Goal: Task Accomplishment & Management: Manage account settings

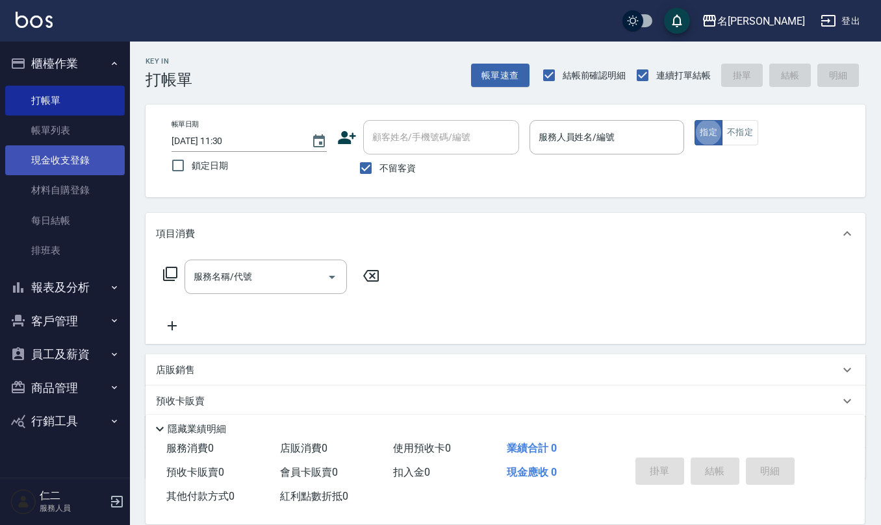
click at [71, 161] on link "現金收支登錄" at bounding box center [65, 160] width 120 height 30
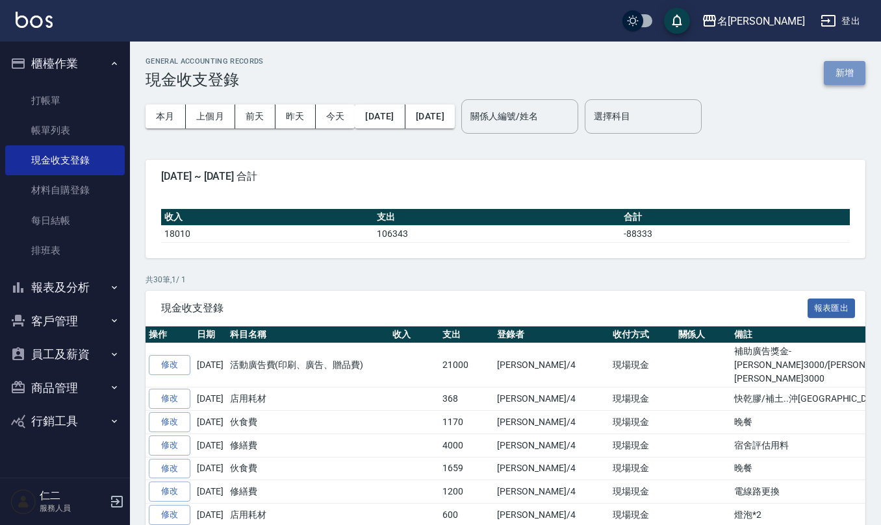
click at [843, 74] on button "新增" at bounding box center [845, 73] width 42 height 24
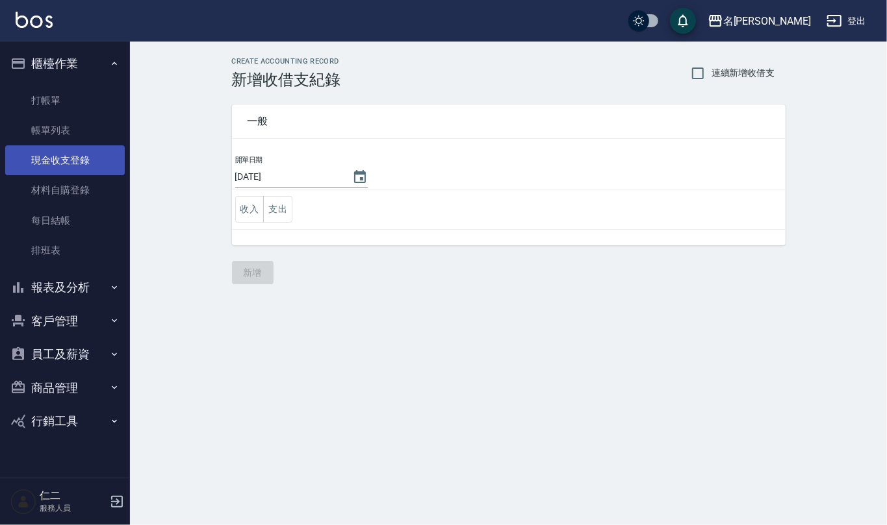
click at [64, 166] on link "現金收支登錄" at bounding box center [65, 160] width 120 height 30
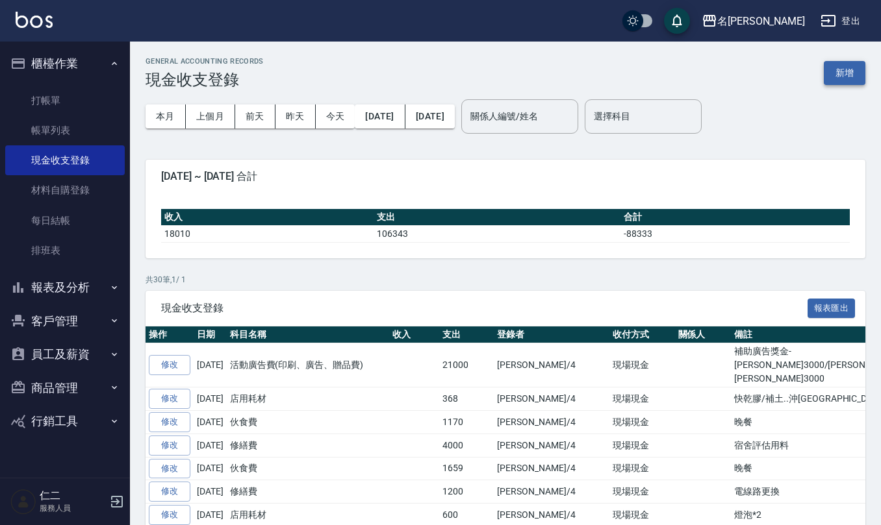
click at [832, 71] on button "新增" at bounding box center [845, 73] width 42 height 24
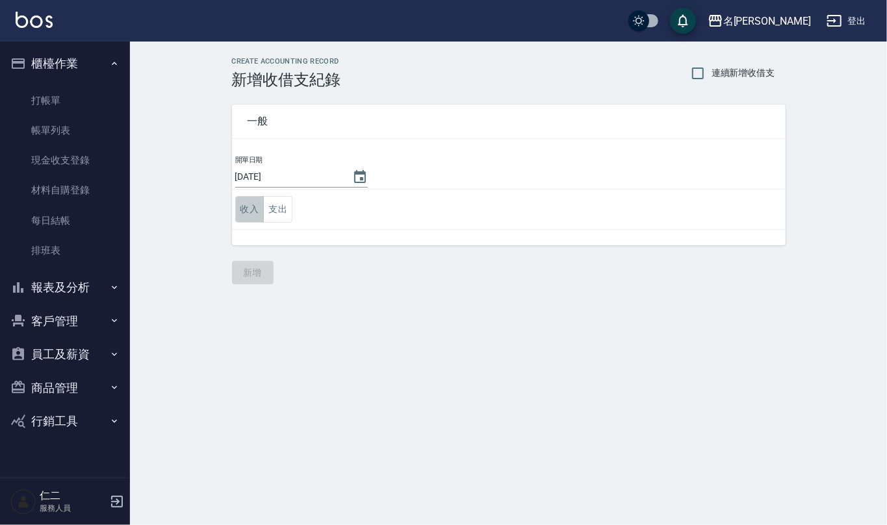
click at [251, 205] on button "收入" at bounding box center [249, 209] width 29 height 27
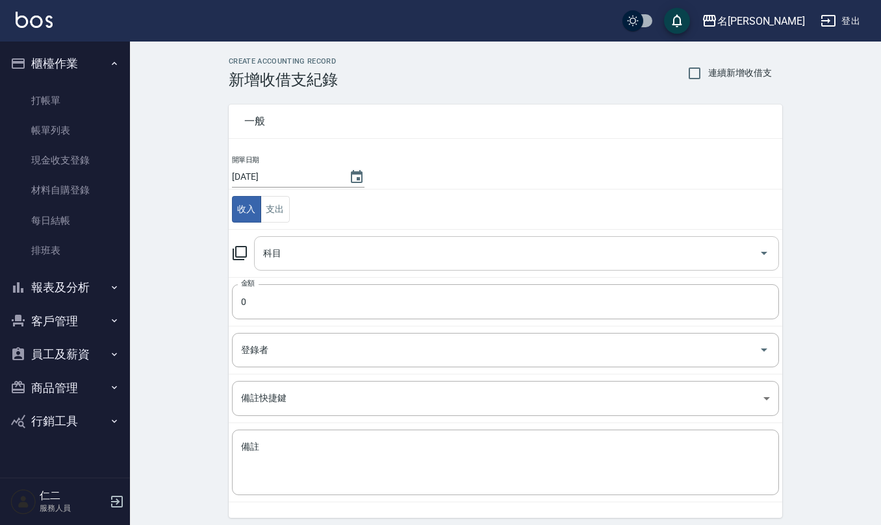
click at [294, 249] on input "科目" at bounding box center [507, 253] width 494 height 23
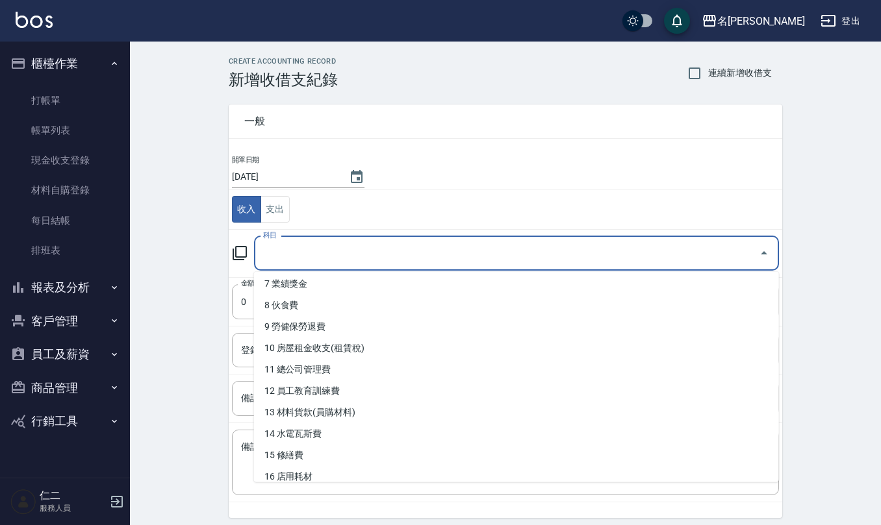
scroll to position [173, 0]
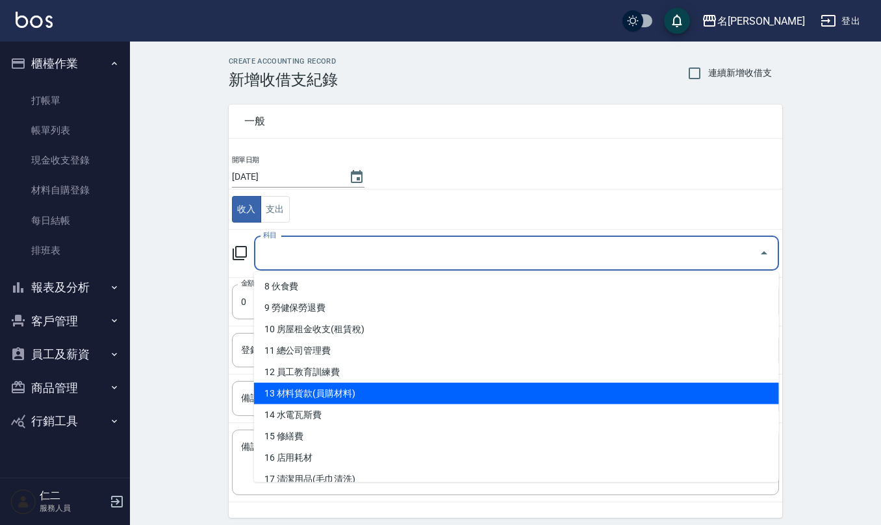
click at [338, 391] on li "13 材料貨款(員購材料)" at bounding box center [516, 393] width 525 height 21
type input "13 材料貨款(員購材料)"
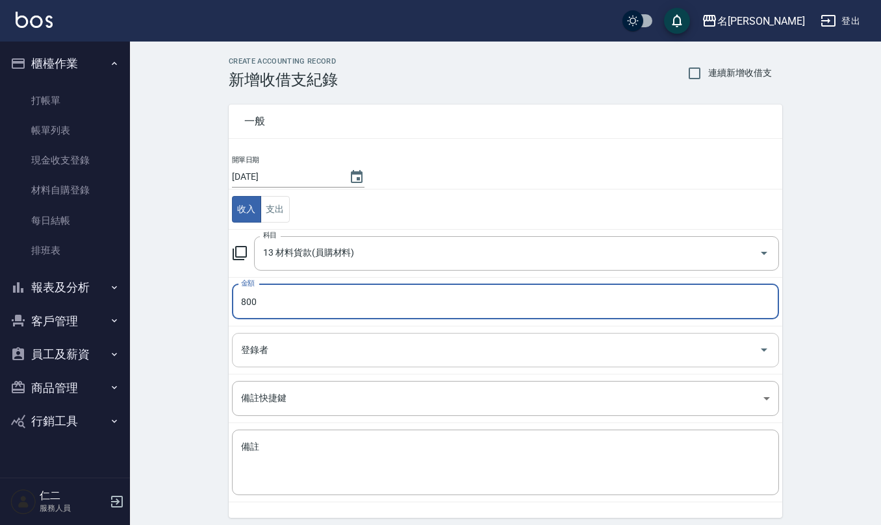
type input "800"
click at [312, 351] on input "登錄者" at bounding box center [496, 350] width 516 height 23
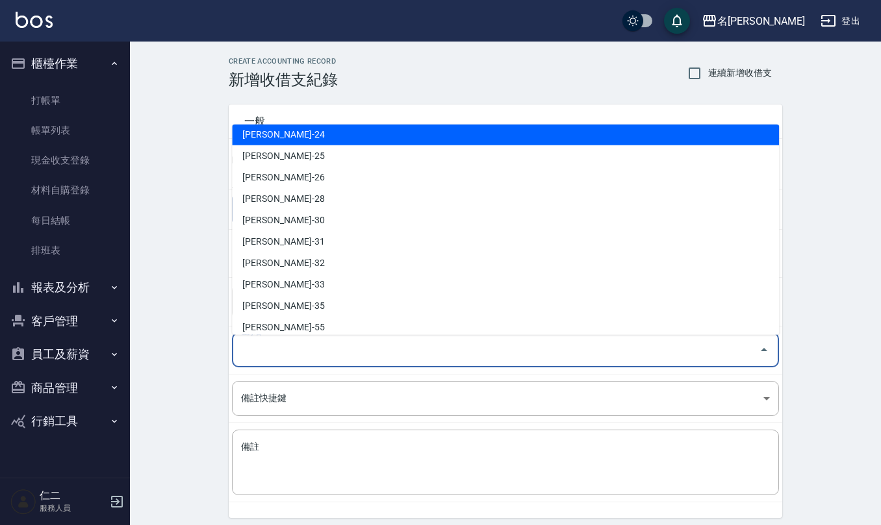
scroll to position [572, 0]
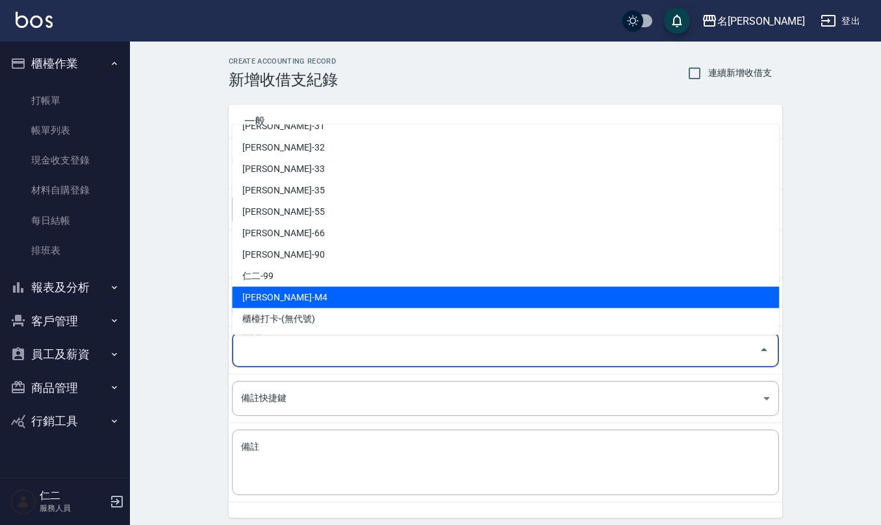
click at [307, 287] on li "[PERSON_NAME]-M4" at bounding box center [505, 297] width 547 height 21
type input "[PERSON_NAME]-M4"
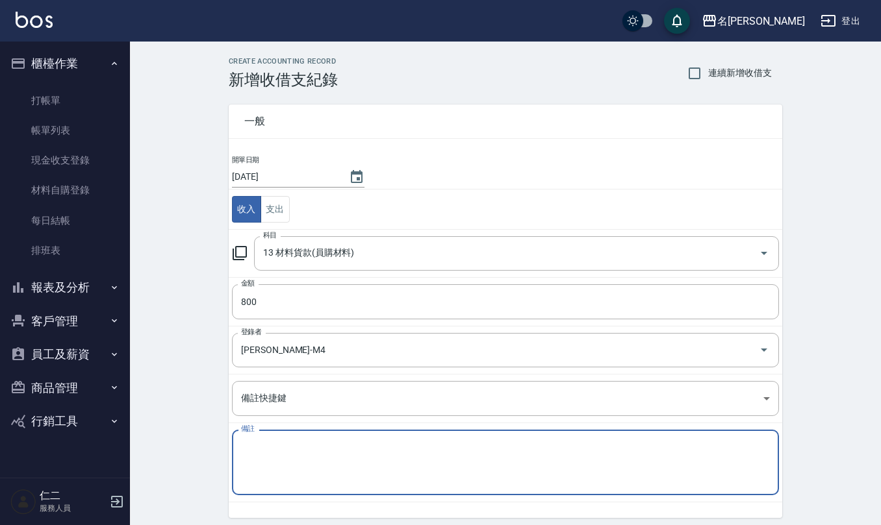
click at [344, 448] on textarea "備註" at bounding box center [505, 463] width 529 height 44
type textarea "ㄨ"
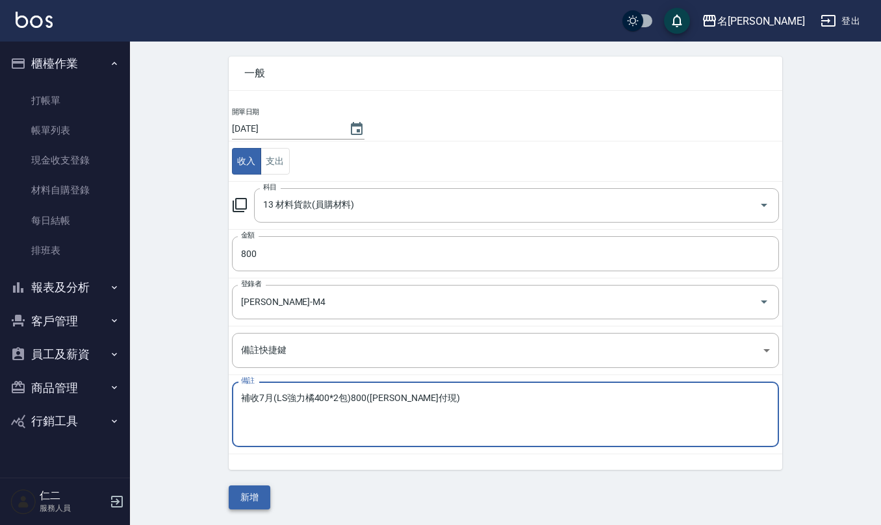
type textarea "補收7月(LS強力橘400*2包)800([PERSON_NAME]付現)"
click at [251, 498] on button "新增" at bounding box center [250, 498] width 42 height 24
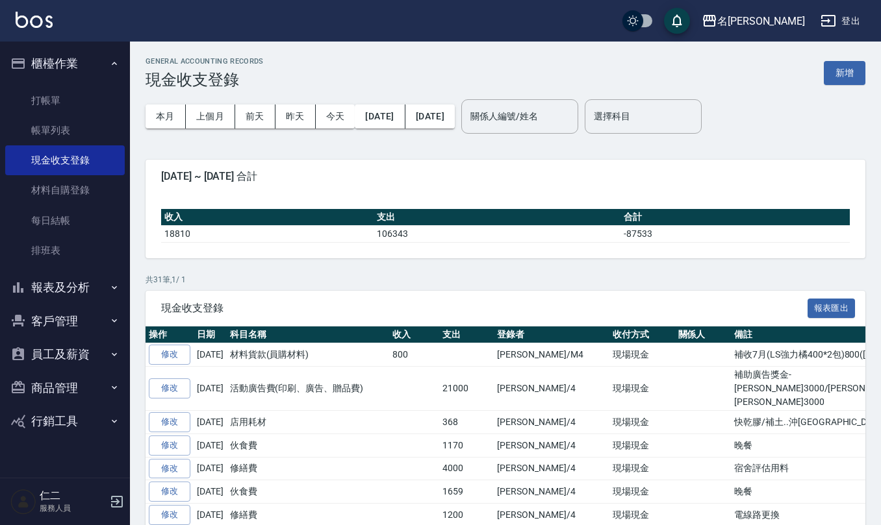
click at [842, 58] on div "GENERAL ACCOUNTING RECORDS 現金收支登錄 新增" at bounding box center [505, 73] width 720 height 32
click at [842, 73] on button "新增" at bounding box center [845, 73] width 42 height 24
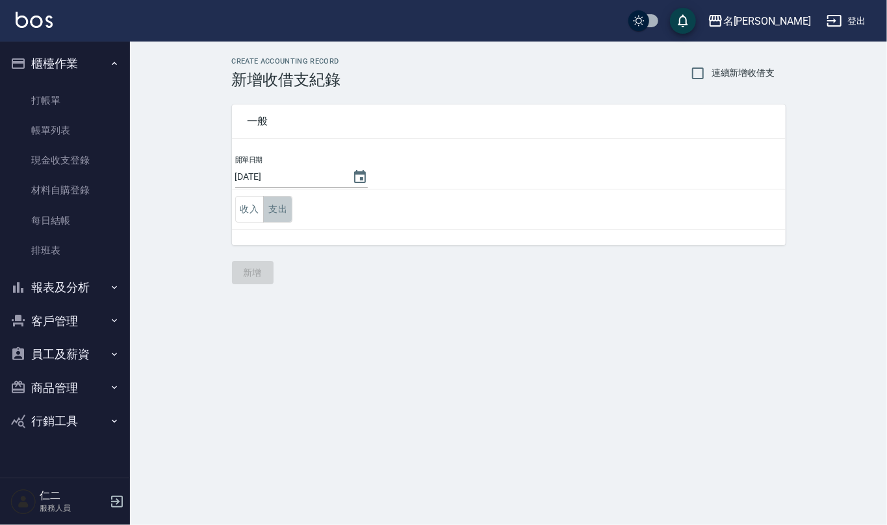
click at [276, 214] on button "支出" at bounding box center [277, 209] width 29 height 27
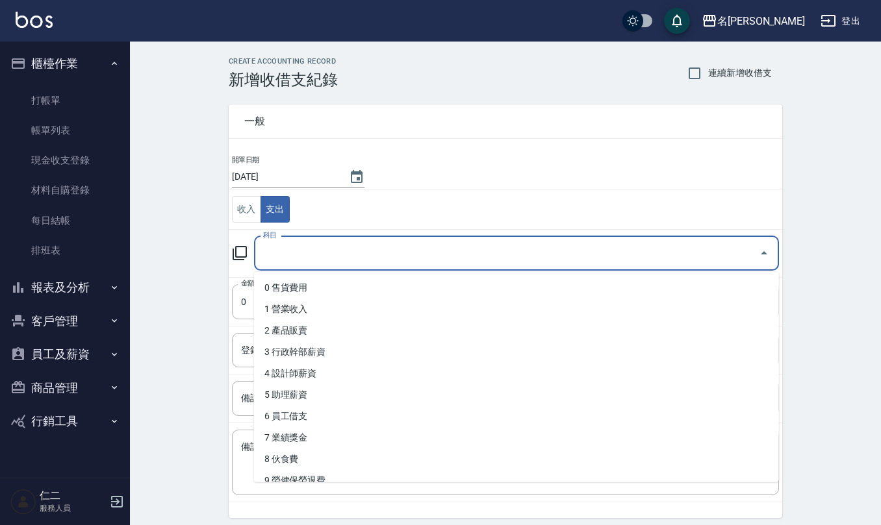
click at [307, 257] on input "科目" at bounding box center [507, 253] width 494 height 23
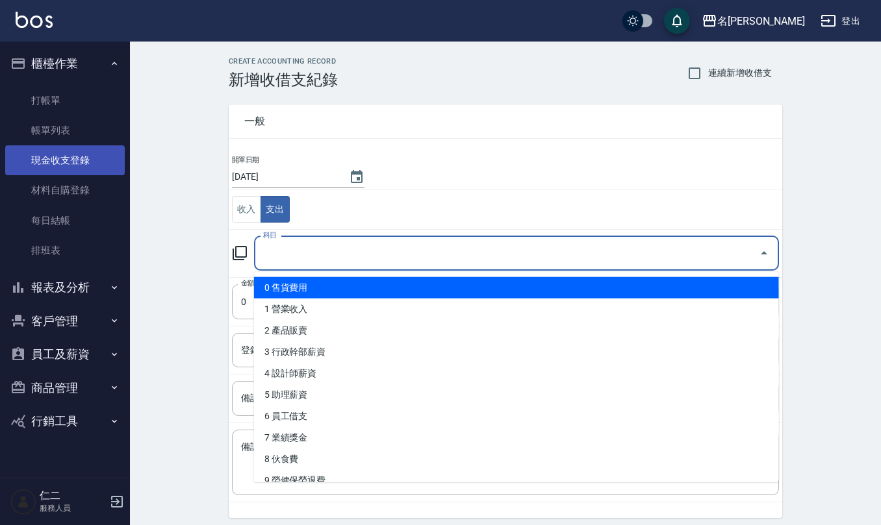
click at [58, 154] on link "現金收支登錄" at bounding box center [65, 160] width 120 height 30
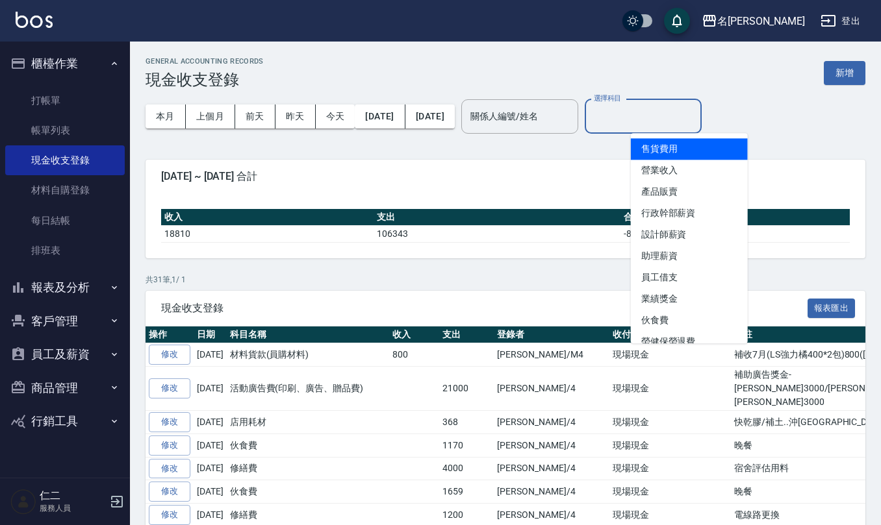
click at [696, 122] on input "選擇科目" at bounding box center [642, 116] width 105 height 23
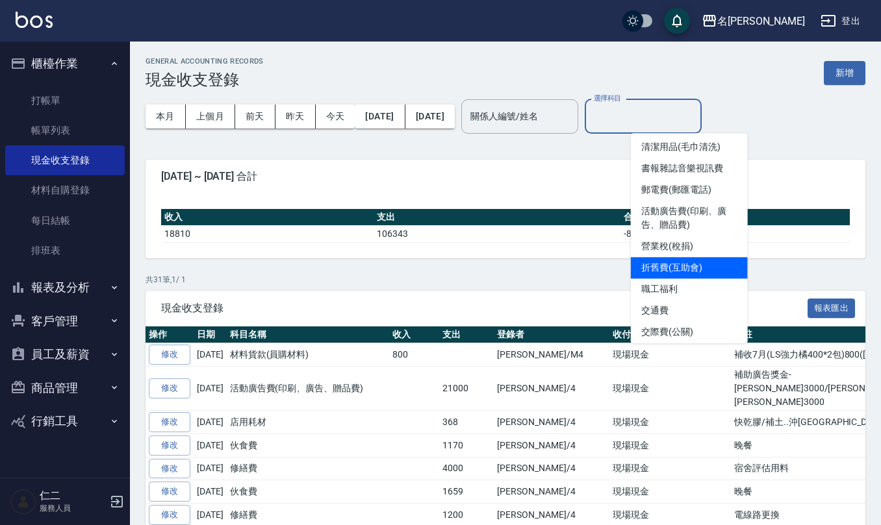
scroll to position [260, 0]
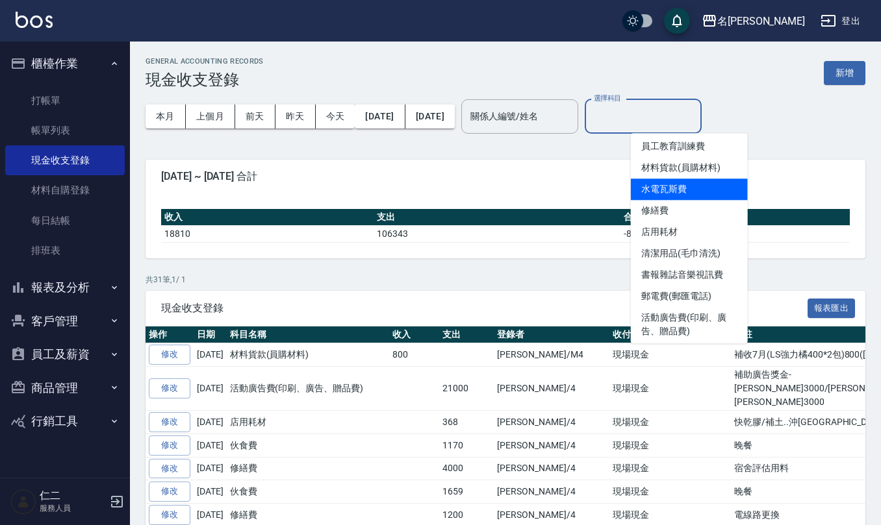
click at [694, 186] on li "水電瓦斯費" at bounding box center [689, 189] width 117 height 21
type input "水電瓦斯費"
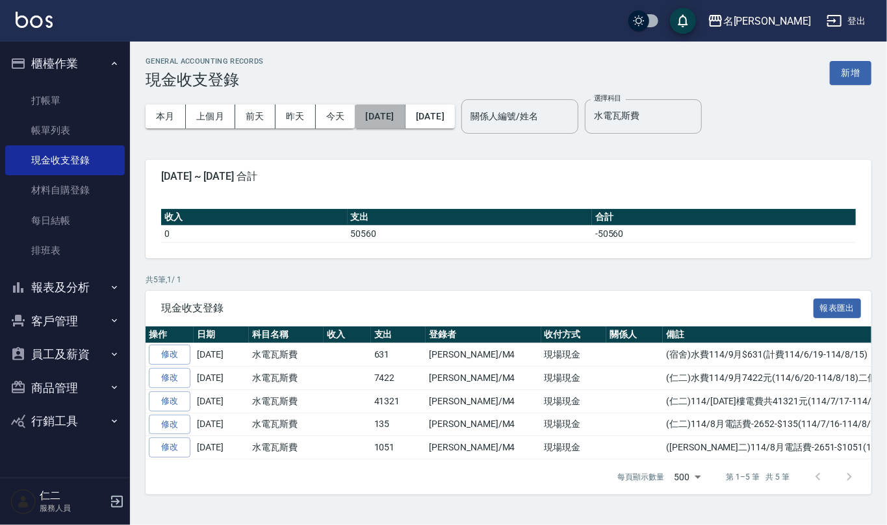
click at [405, 113] on button "[DATE]" at bounding box center [380, 117] width 50 height 24
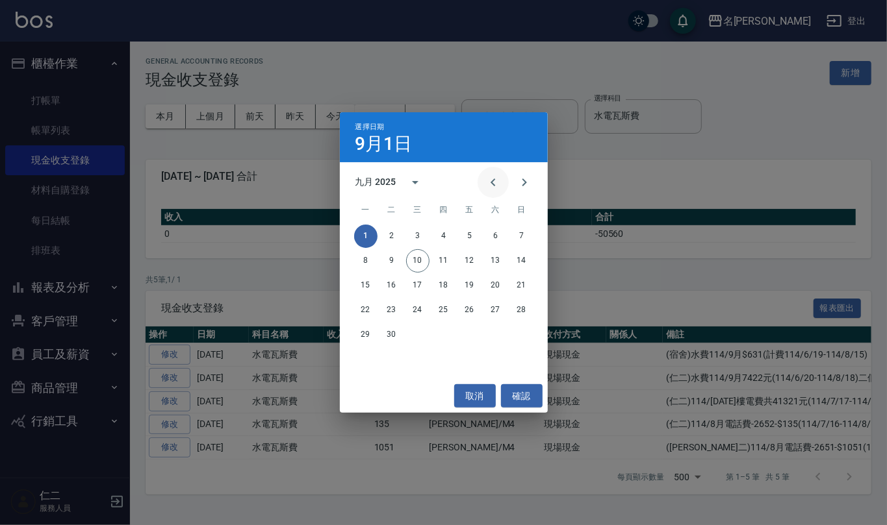
click at [488, 178] on icon "Previous month" at bounding box center [493, 183] width 16 height 16
click at [469, 240] on button "1" at bounding box center [469, 236] width 23 height 23
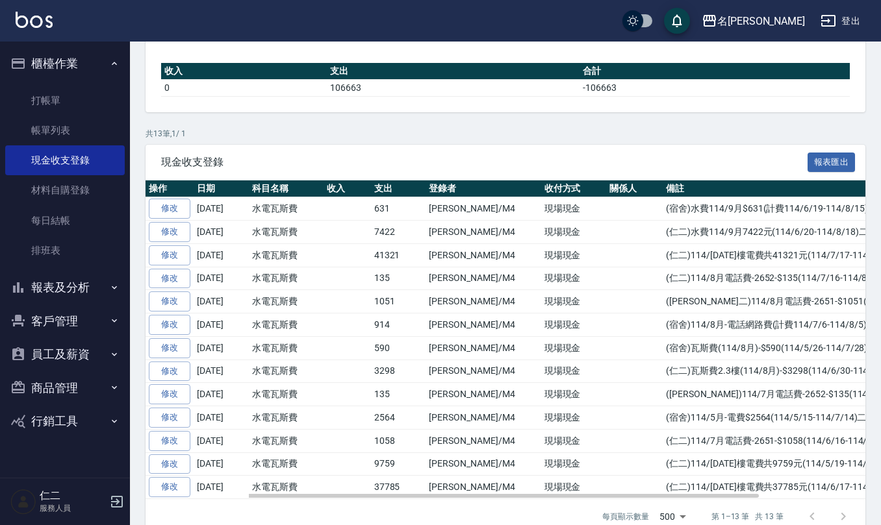
scroll to position [173, 0]
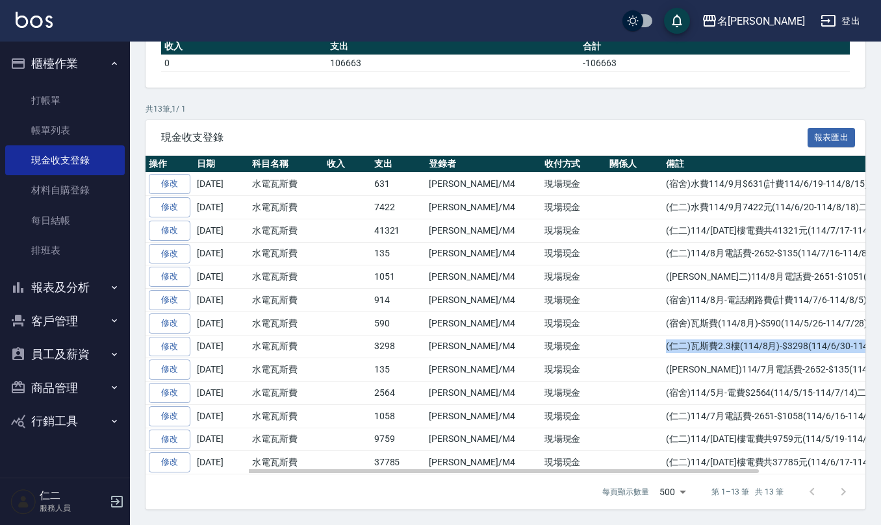
drag, startPoint x: 622, startPoint y: 352, endPoint x: 808, endPoint y: 351, distance: 186.4
click at [852, 357] on td "(仁二)瓦斯費2.3樓(114/8月)-$3298(114/6/30-114/7/31)" at bounding box center [826, 346] width 327 height 23
copy td "(仁二)瓦斯費2.3樓(114/8月)-$3298(114/6/30-114/7/31)"
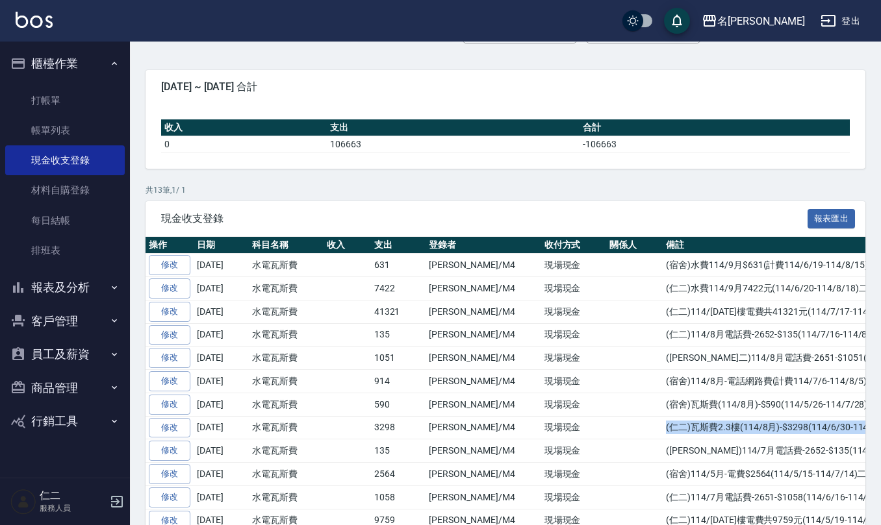
scroll to position [0, 0]
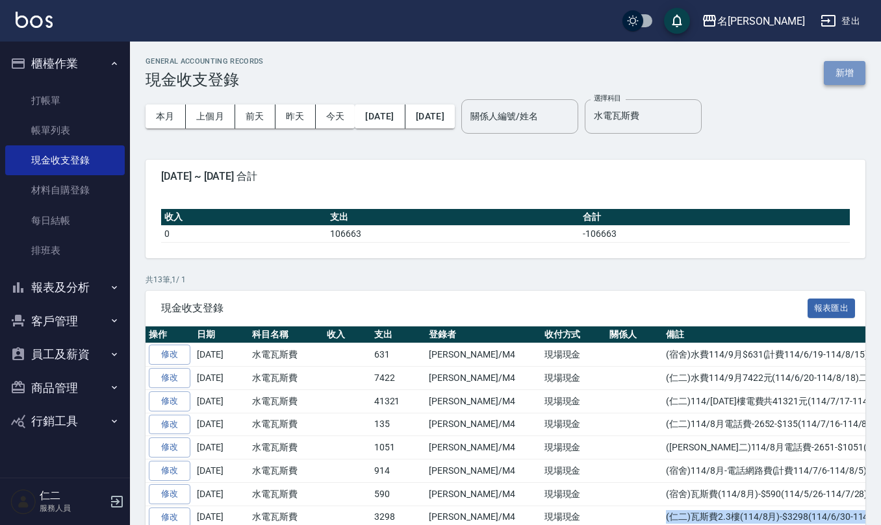
click at [832, 81] on button "新增" at bounding box center [845, 73] width 42 height 24
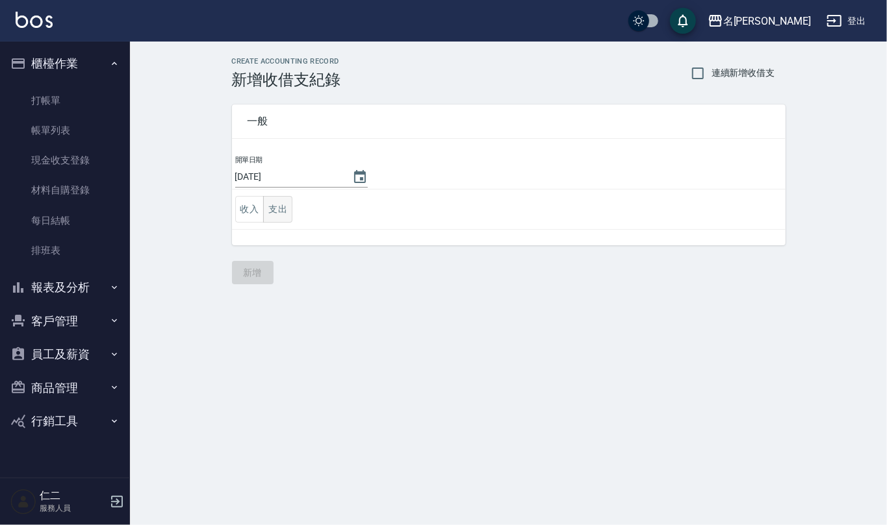
click at [284, 211] on button "支出" at bounding box center [277, 209] width 29 height 27
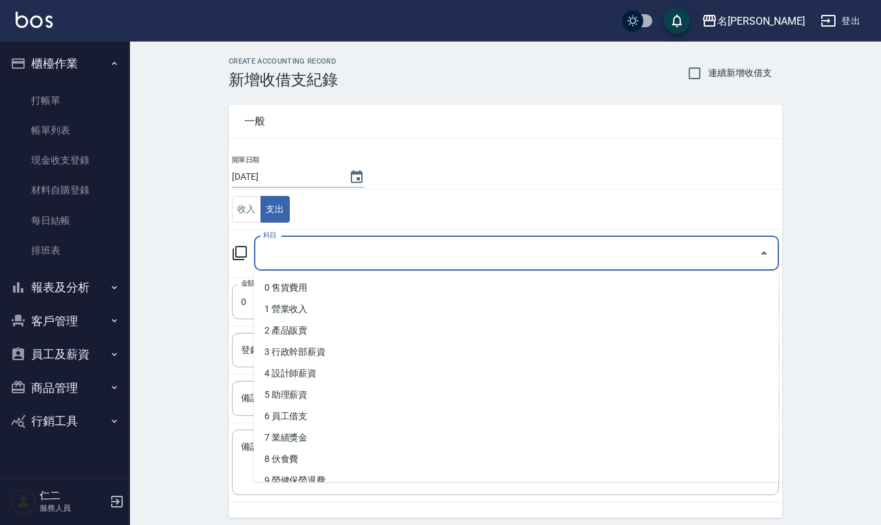
drag, startPoint x: 260, startPoint y: 259, endPoint x: 203, endPoint y: 330, distance: 91.9
click at [260, 257] on input "科目" at bounding box center [507, 253] width 494 height 23
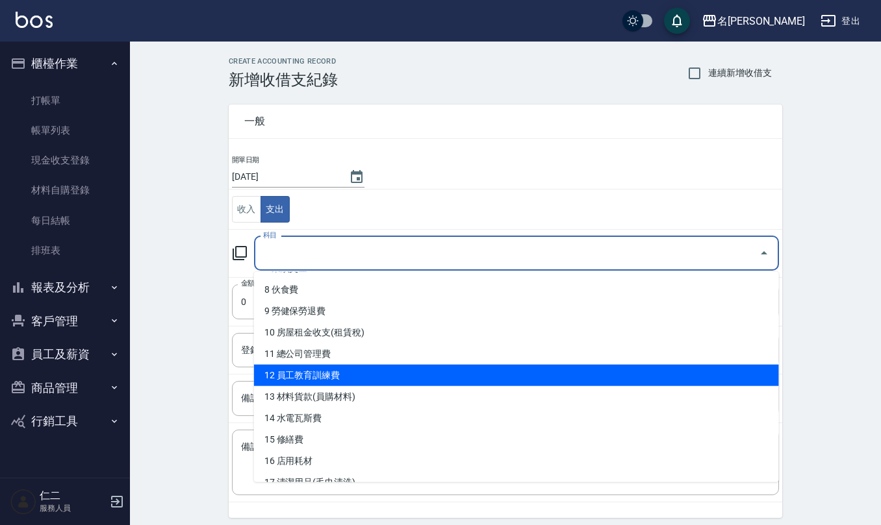
scroll to position [173, 0]
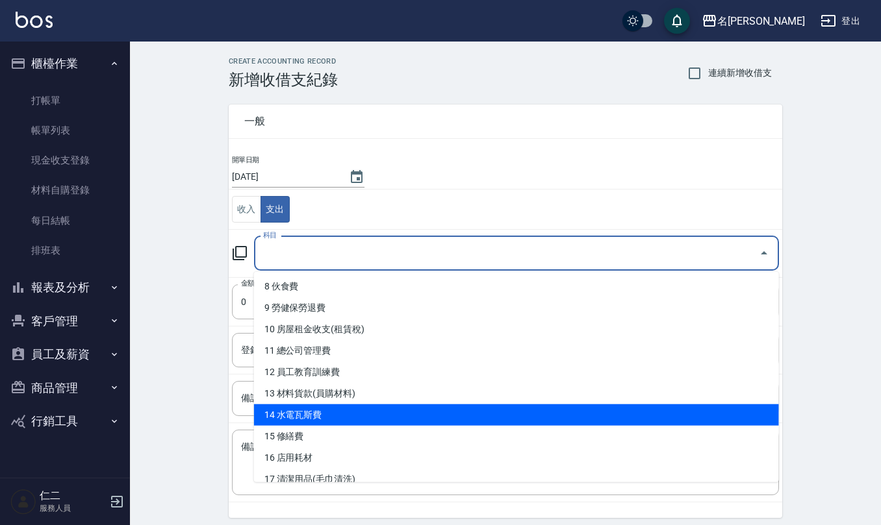
click at [359, 405] on li "14 水電瓦斯費" at bounding box center [516, 415] width 525 height 21
type input "14 水電瓦斯費"
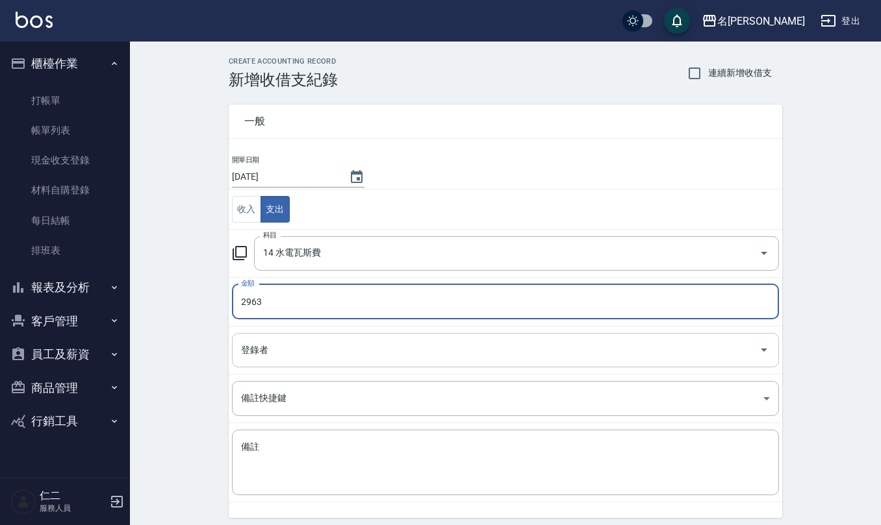
type input "2963"
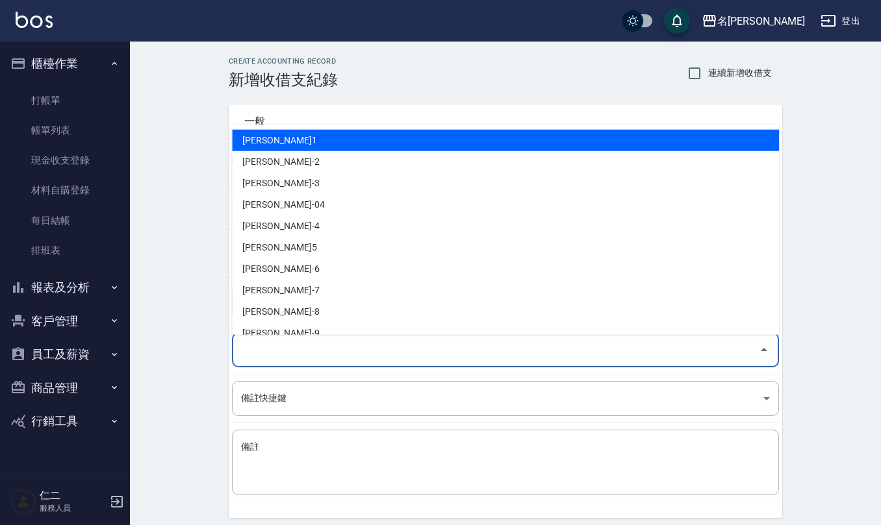
click at [375, 344] on input "登錄者" at bounding box center [496, 350] width 516 height 23
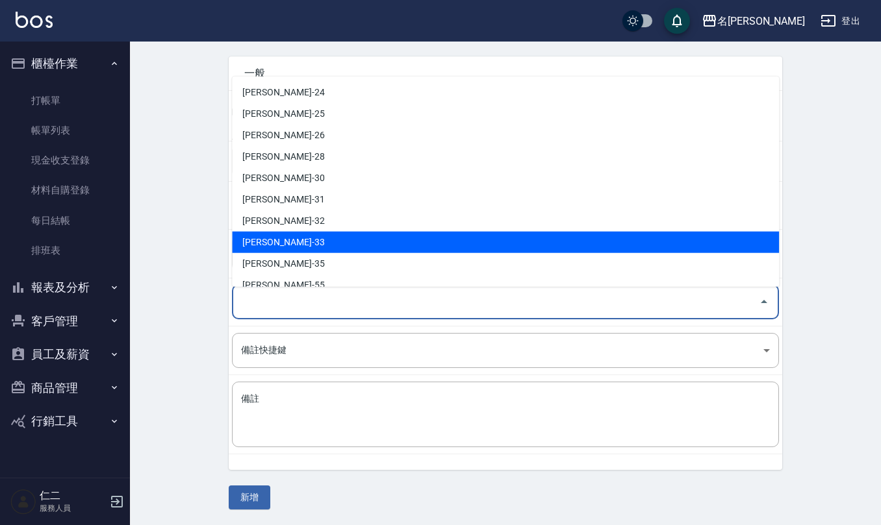
scroll to position [572, 0]
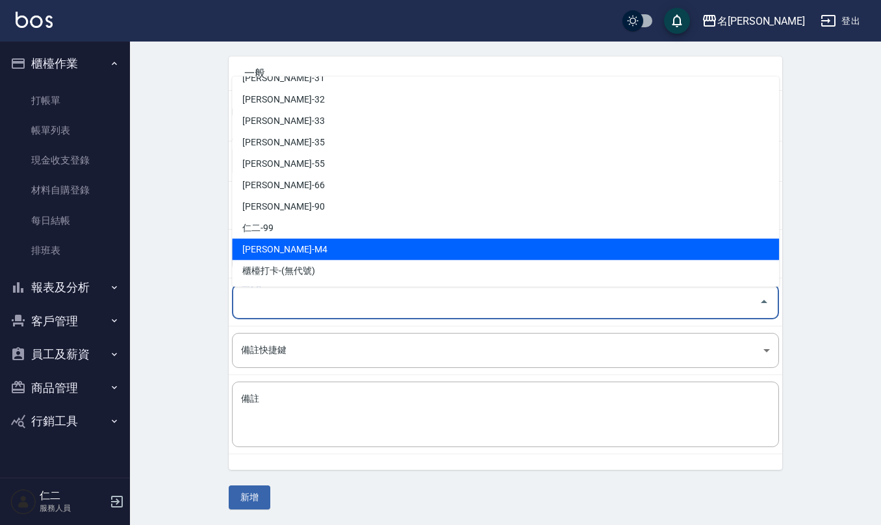
click at [281, 247] on li "[PERSON_NAME]-M4" at bounding box center [505, 249] width 547 height 21
type input "[PERSON_NAME]-M4"
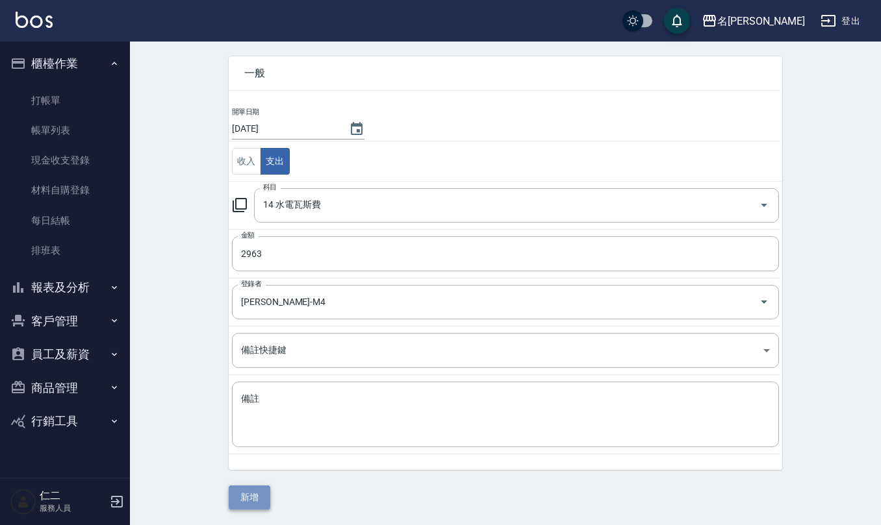
click at [264, 491] on button "新增" at bounding box center [250, 498] width 42 height 24
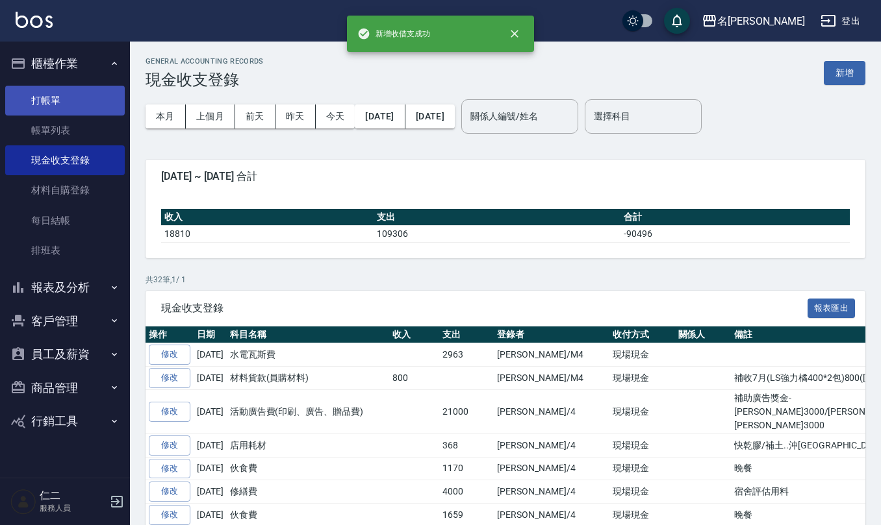
click at [58, 95] on link "打帳單" at bounding box center [65, 101] width 120 height 30
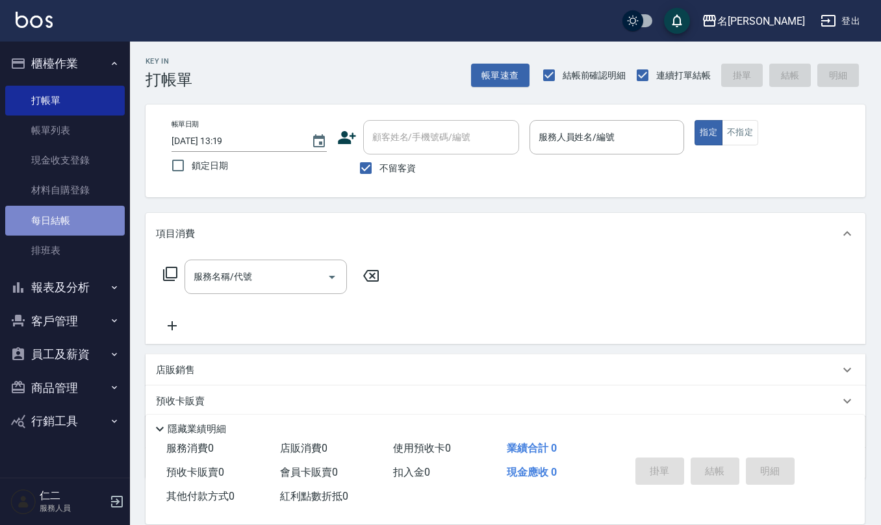
click at [65, 225] on link "每日結帳" at bounding box center [65, 221] width 120 height 30
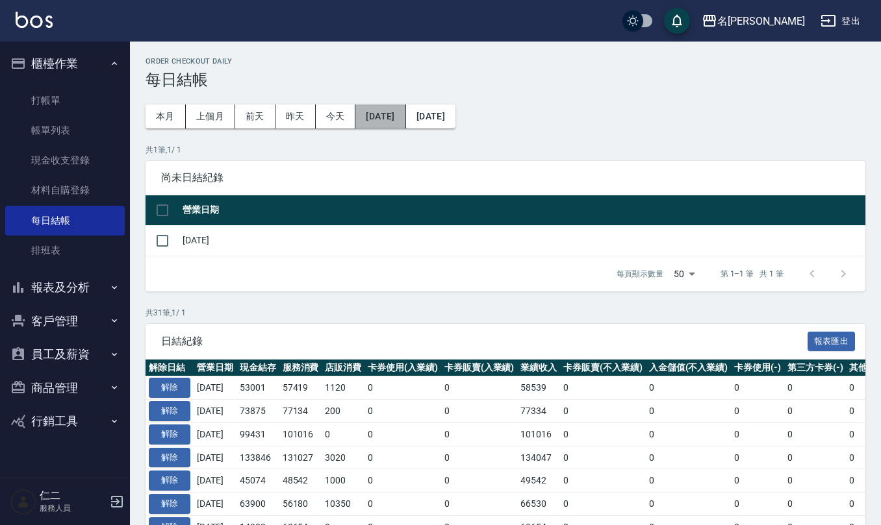
click at [388, 118] on button "[DATE]" at bounding box center [380, 117] width 50 height 24
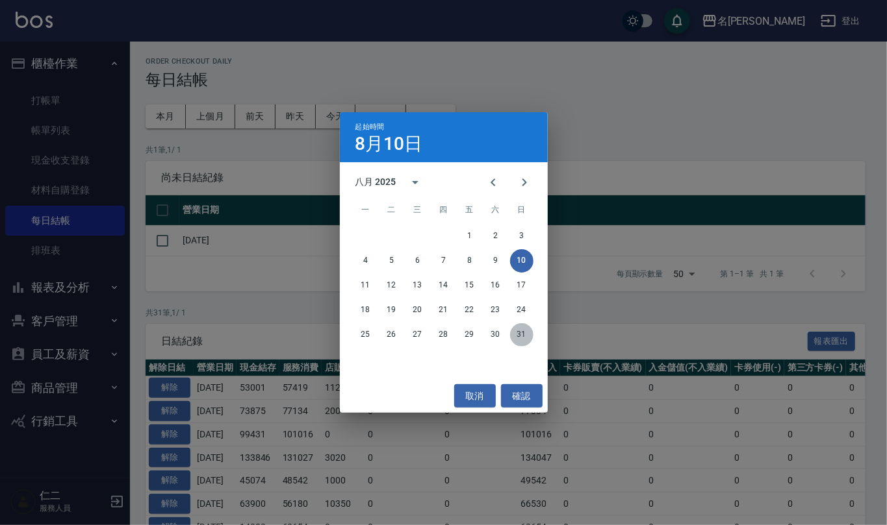
click at [515, 341] on button "31" at bounding box center [521, 334] width 23 height 23
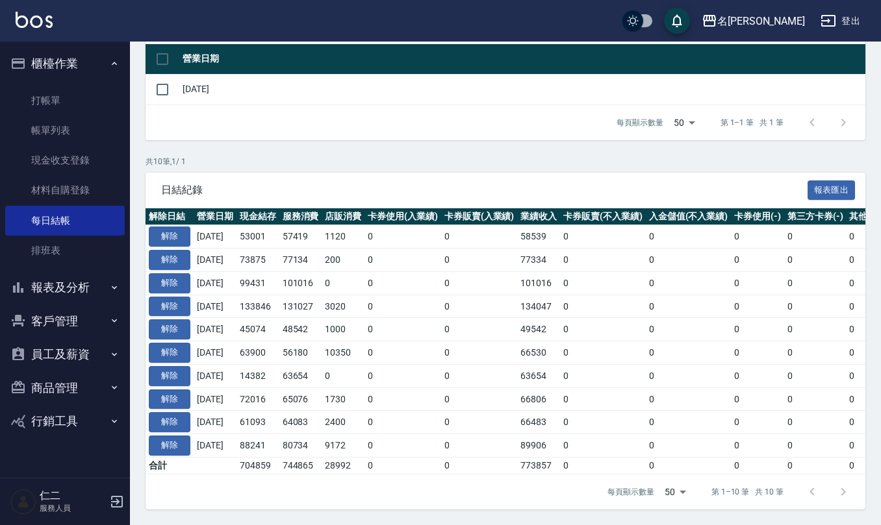
scroll to position [168, 0]
click at [75, 167] on link "現金收支登錄" at bounding box center [65, 160] width 120 height 30
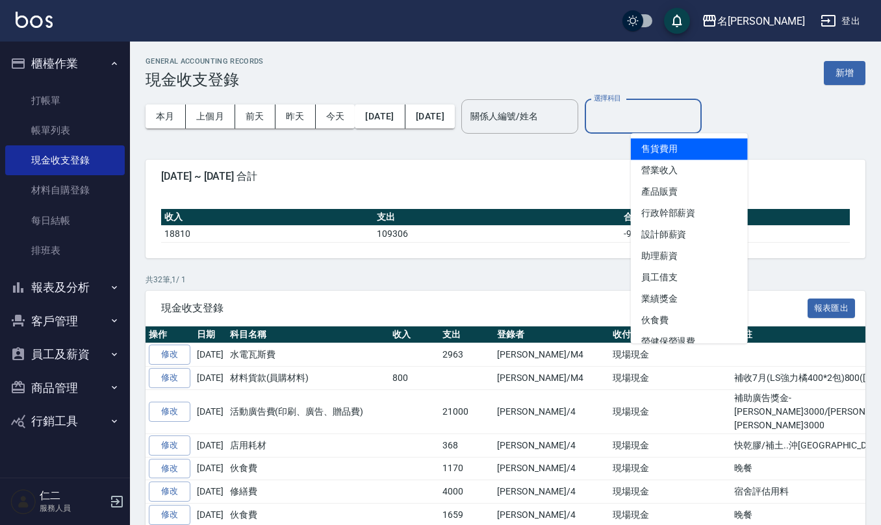
click at [696, 113] on input "選擇科目" at bounding box center [642, 116] width 105 height 23
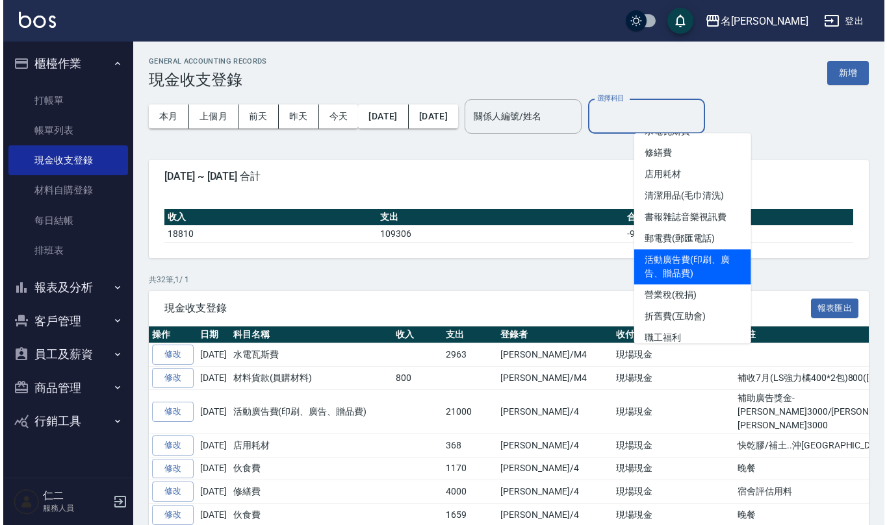
scroll to position [346, 0]
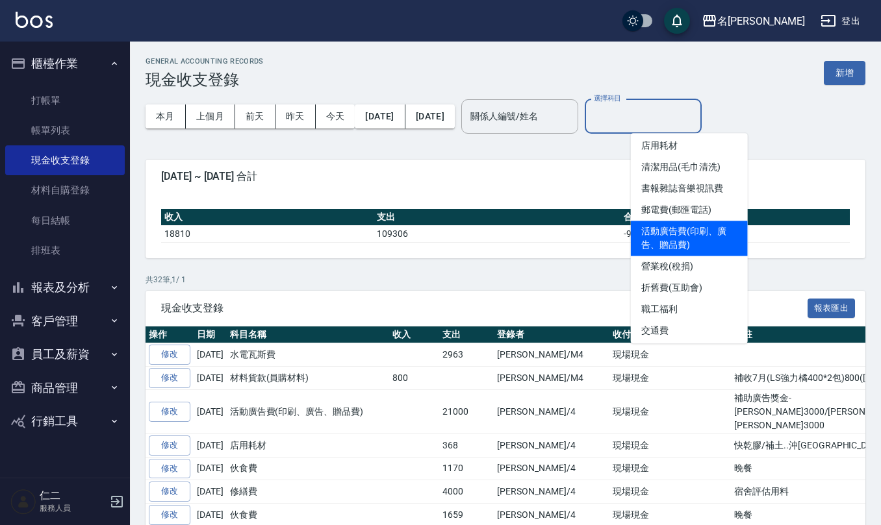
click at [675, 239] on li "活動廣告費(印刷、廣告、贈品費)" at bounding box center [689, 238] width 117 height 35
type input "活動廣告費(印刷、廣告、贈品費)"
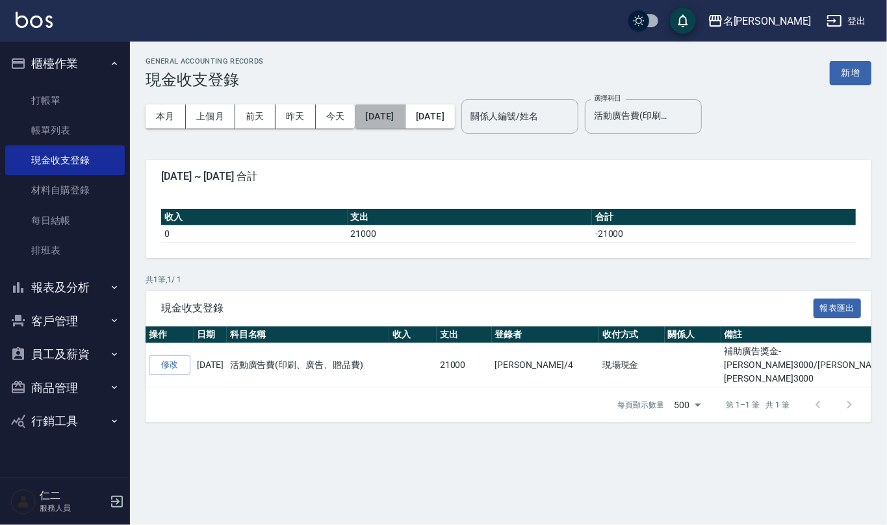
click at [405, 114] on button "[DATE]" at bounding box center [380, 117] width 50 height 24
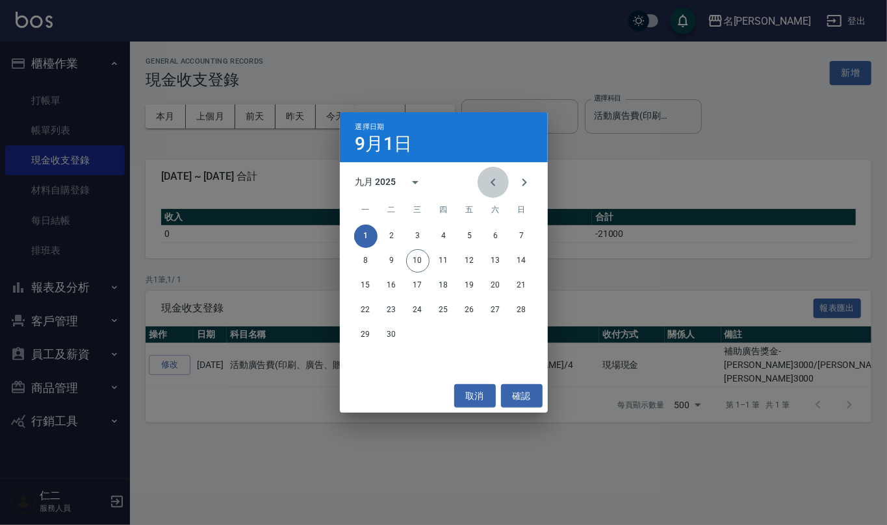
click at [496, 183] on icon "Previous month" at bounding box center [493, 183] width 16 height 16
click at [465, 229] on button "1" at bounding box center [469, 236] width 23 height 23
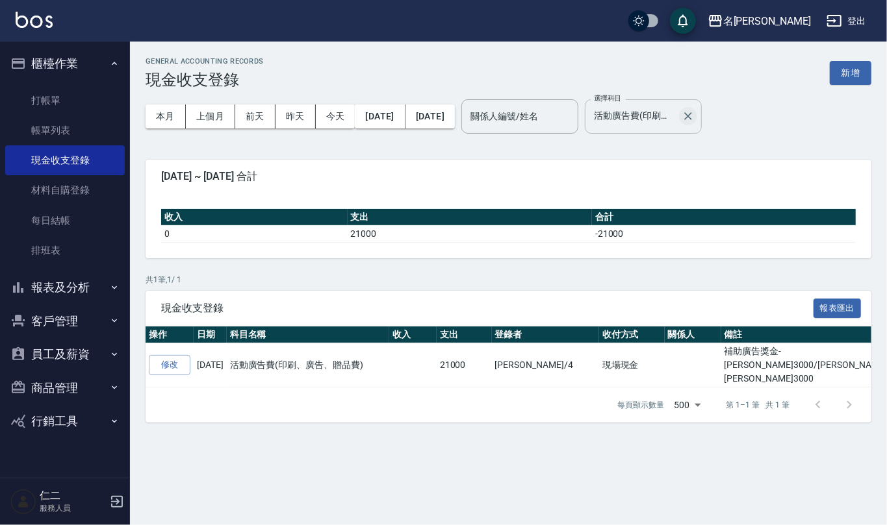
click at [694, 112] on icon "Clear" at bounding box center [687, 116] width 13 height 13
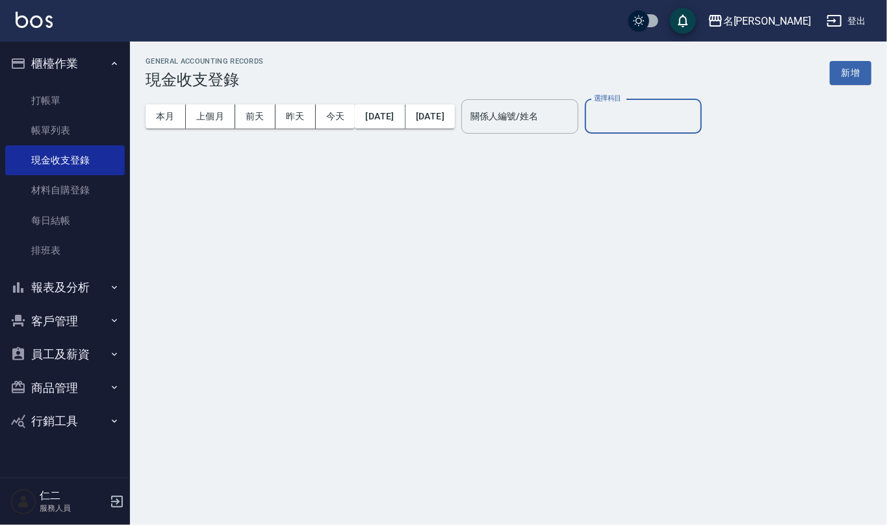
click at [674, 123] on input "選擇科目" at bounding box center [642, 116] width 105 height 23
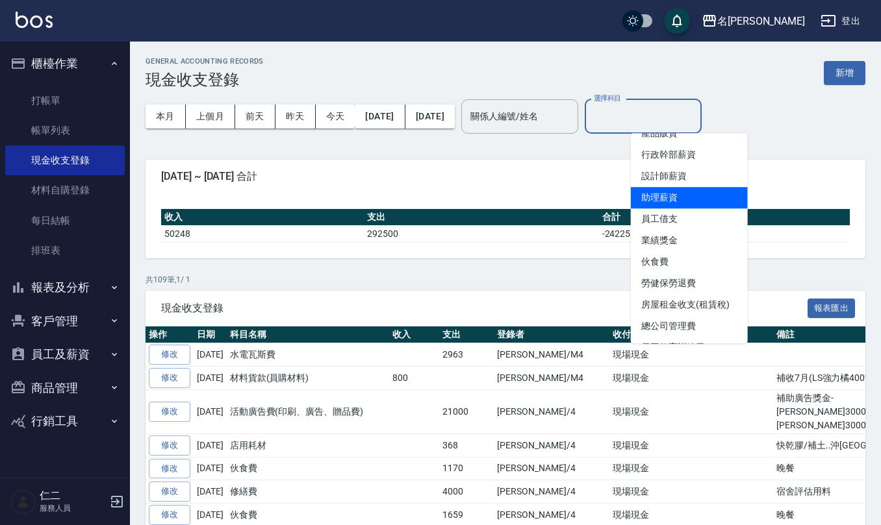
scroll to position [86, 0]
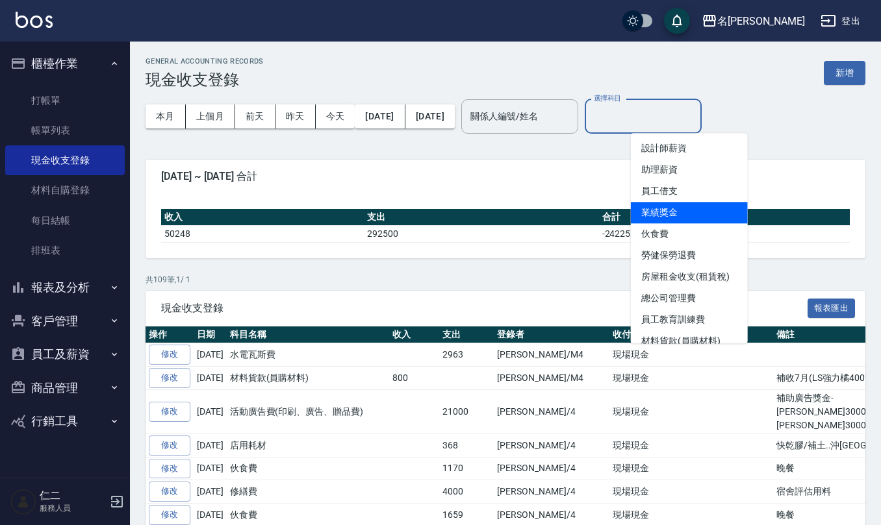
click at [671, 214] on li "業績獎金" at bounding box center [689, 212] width 117 height 21
type input "業績獎金"
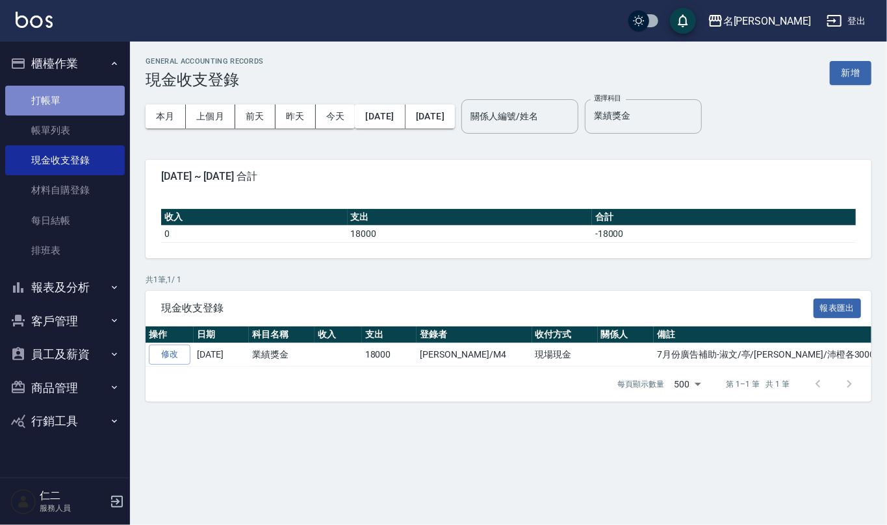
click at [55, 105] on link "打帳單" at bounding box center [65, 101] width 120 height 30
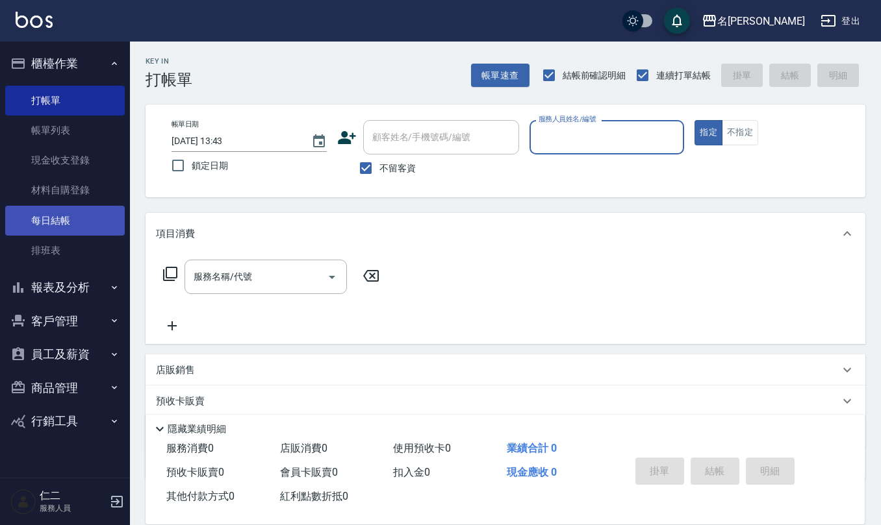
click at [52, 214] on link "每日結帳" at bounding box center [65, 221] width 120 height 30
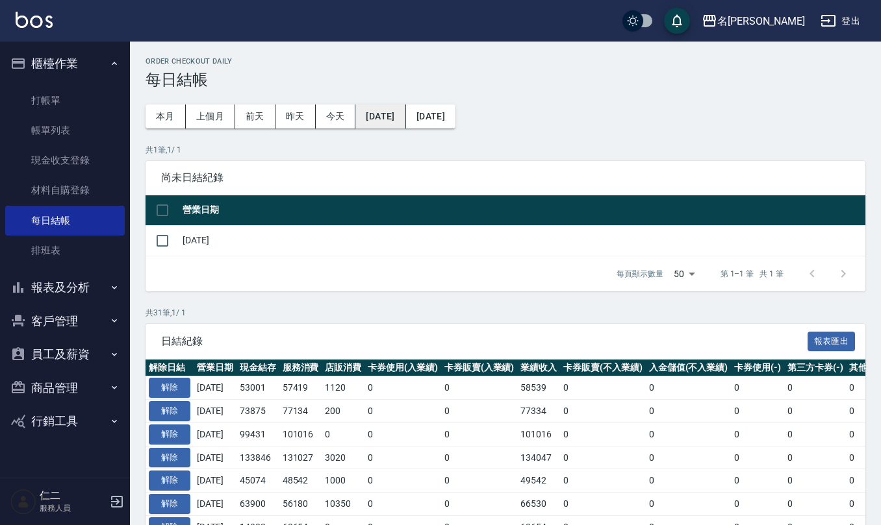
click at [405, 112] on button "[DATE]" at bounding box center [380, 117] width 50 height 24
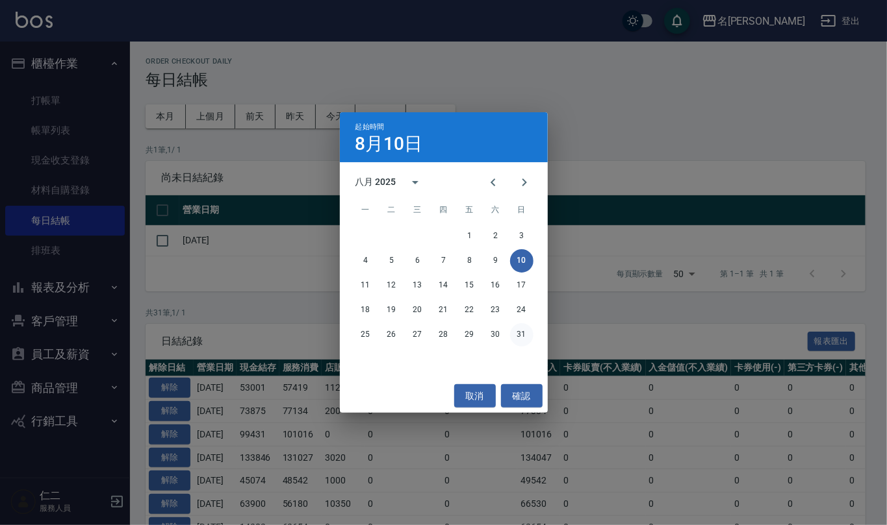
click at [521, 338] on button "31" at bounding box center [521, 334] width 23 height 23
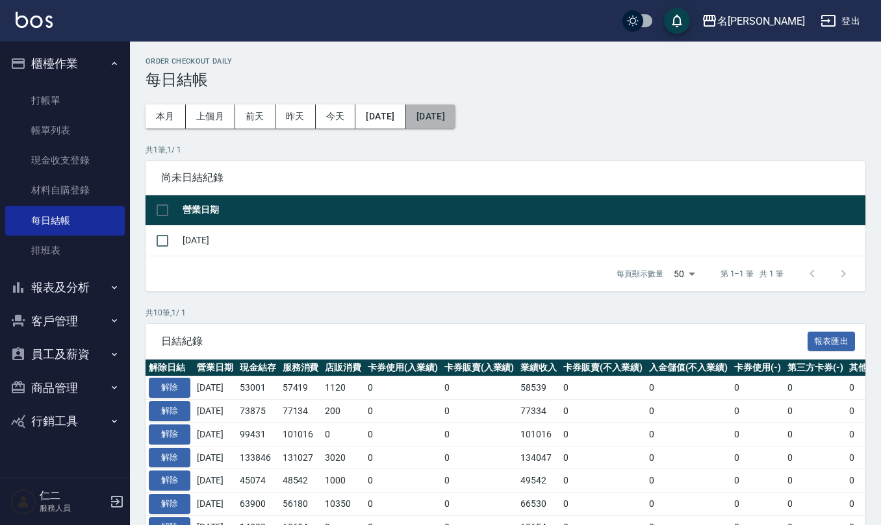
click at [455, 115] on button "[DATE]" at bounding box center [430, 117] width 49 height 24
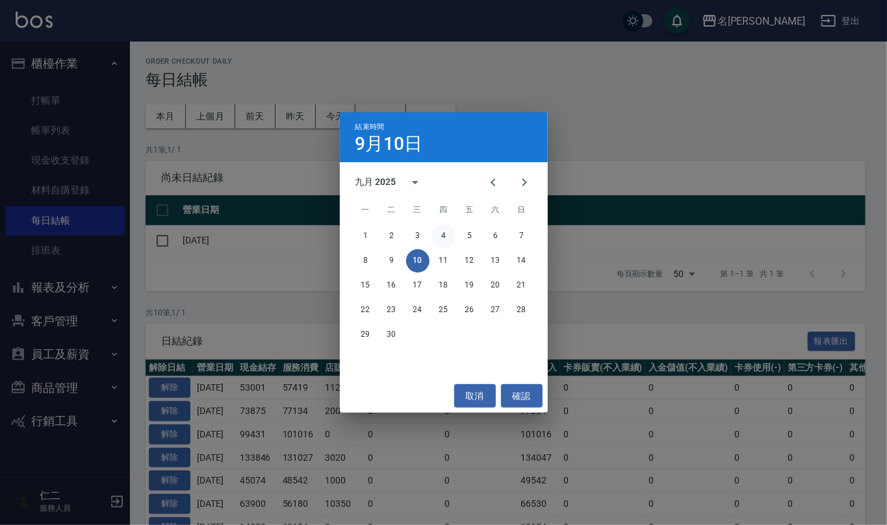
click at [437, 240] on button "4" at bounding box center [443, 236] width 23 height 23
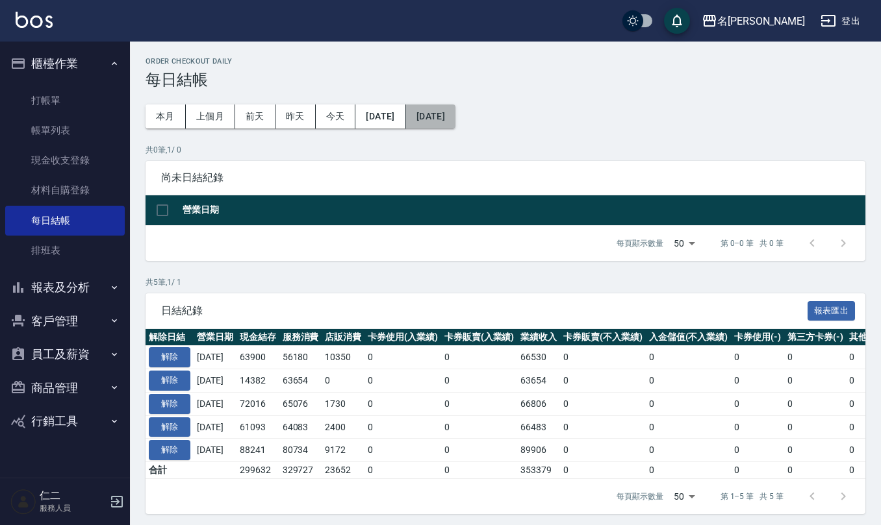
click at [455, 117] on button "[DATE]" at bounding box center [430, 117] width 49 height 24
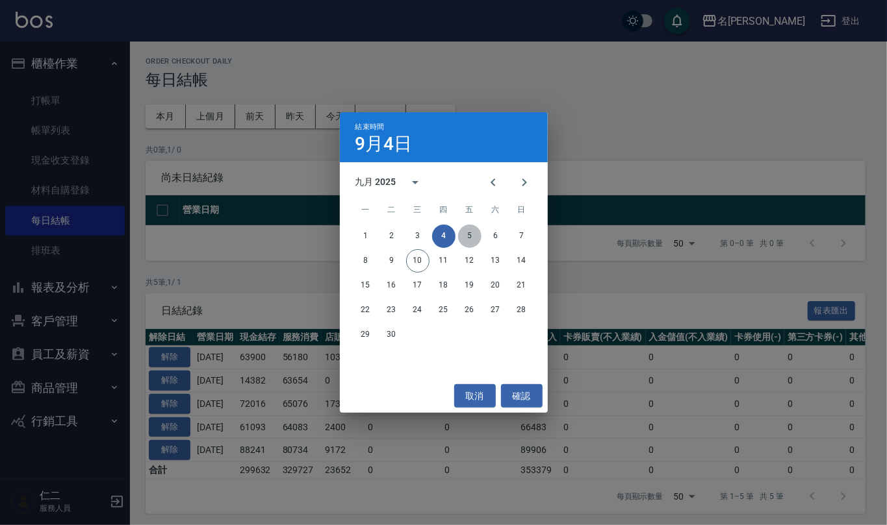
click at [478, 237] on button "5" at bounding box center [469, 236] width 23 height 23
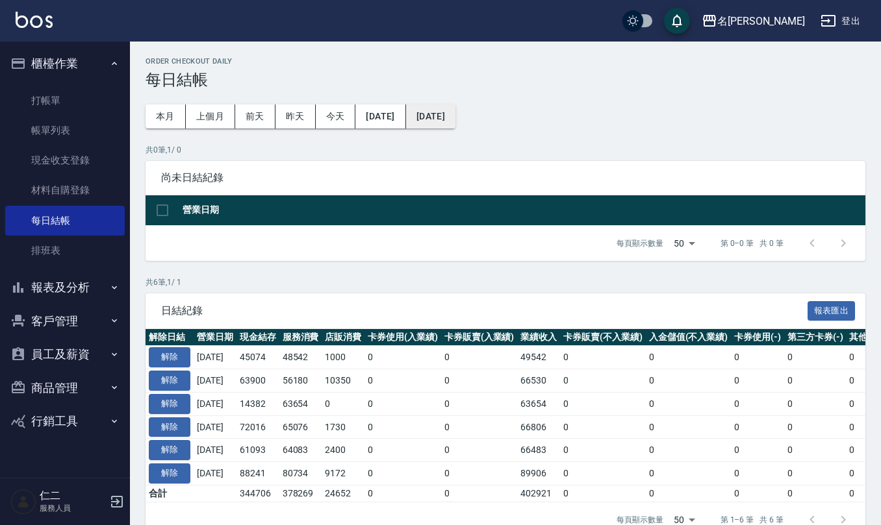
click at [455, 117] on button "[DATE]" at bounding box center [430, 117] width 49 height 24
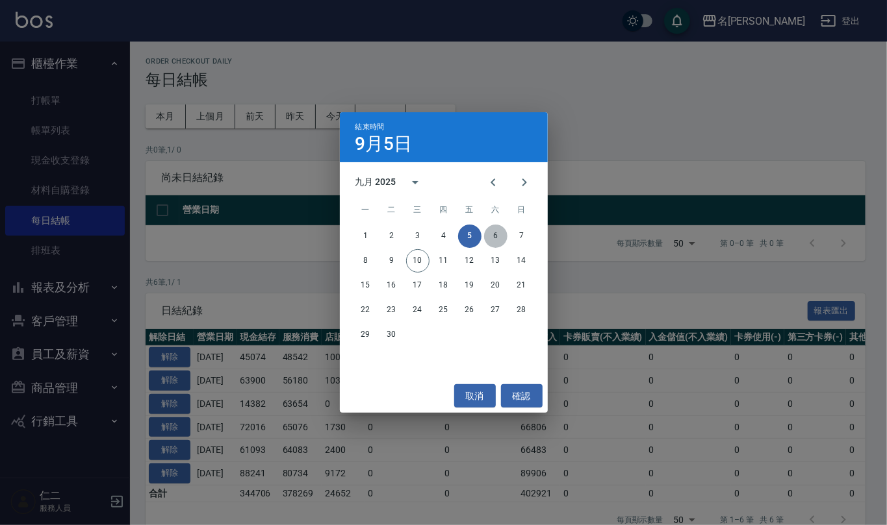
click at [497, 229] on button "6" at bounding box center [495, 236] width 23 height 23
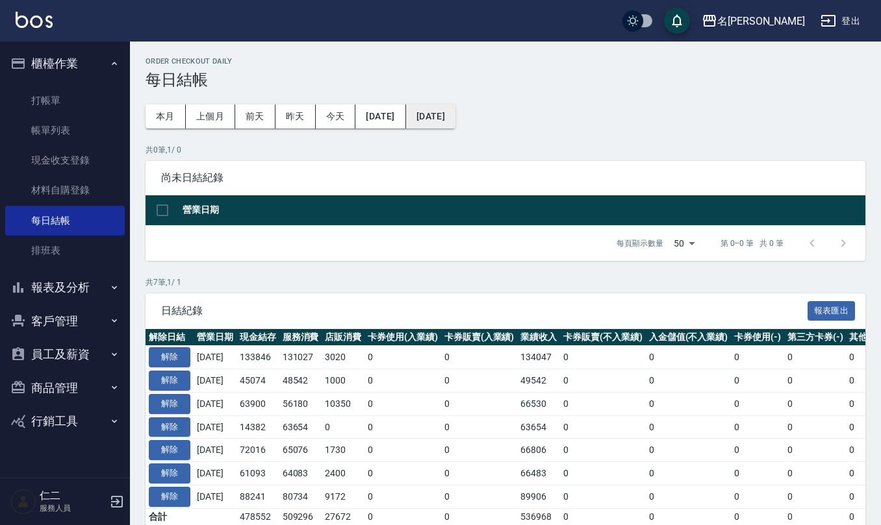
click at [455, 120] on button "[DATE]" at bounding box center [430, 117] width 49 height 24
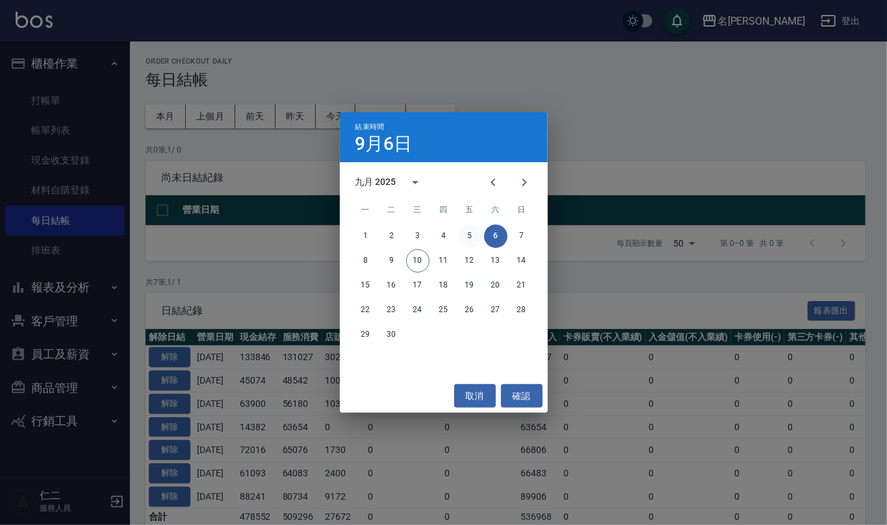
click at [476, 235] on button "5" at bounding box center [469, 236] width 23 height 23
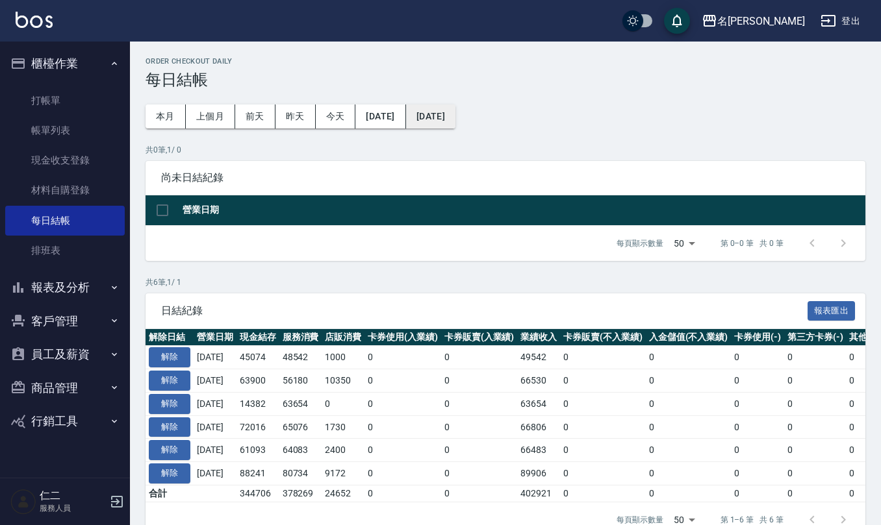
click at [455, 113] on button "[DATE]" at bounding box center [430, 117] width 49 height 24
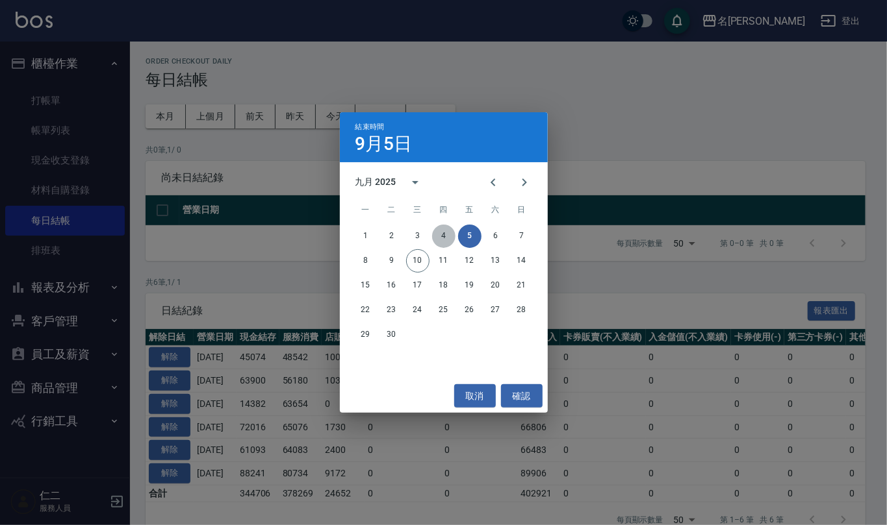
click at [453, 234] on button "4" at bounding box center [443, 236] width 23 height 23
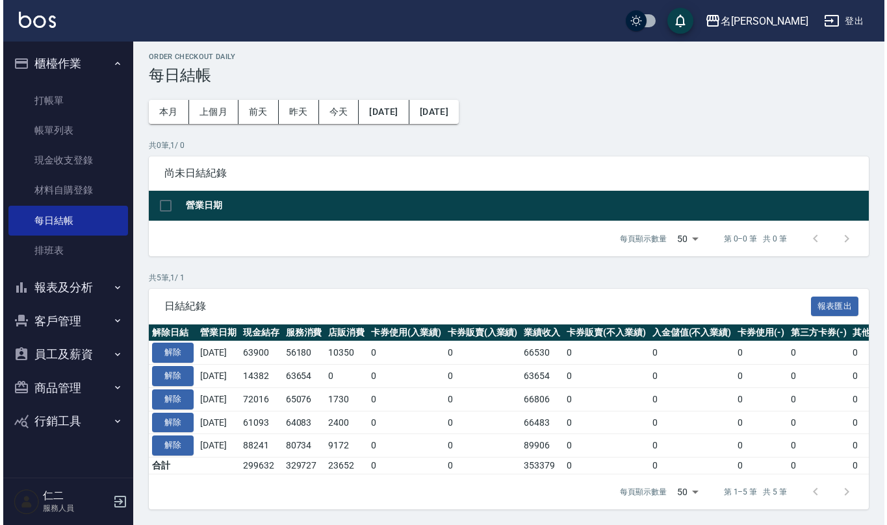
scroll to position [19, 0]
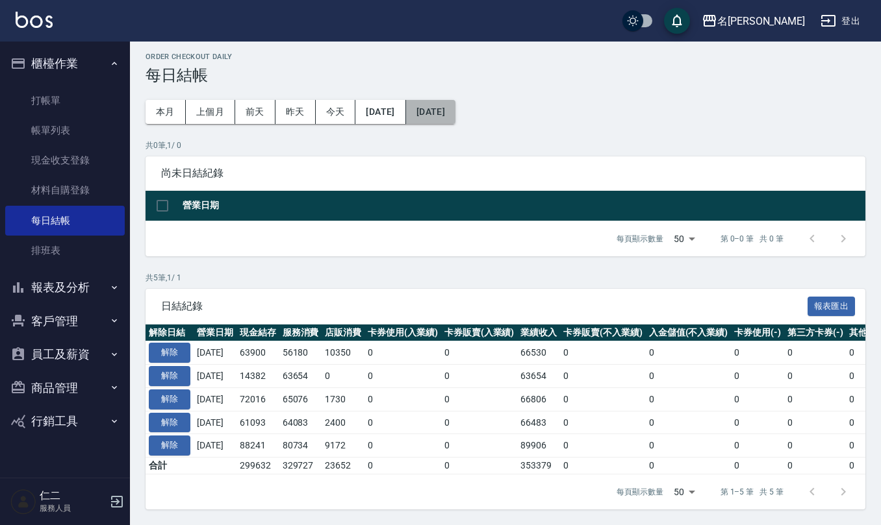
click at [455, 100] on button "[DATE]" at bounding box center [430, 112] width 49 height 24
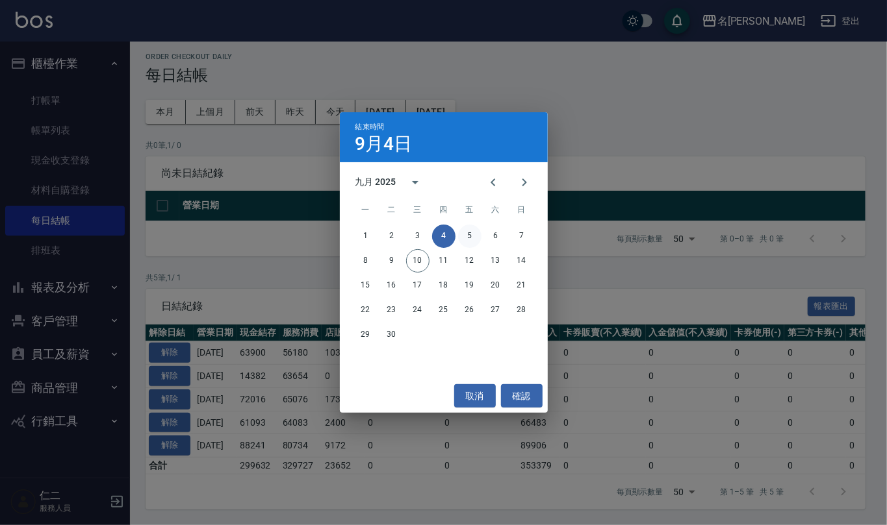
click at [472, 245] on button "5" at bounding box center [469, 236] width 23 height 23
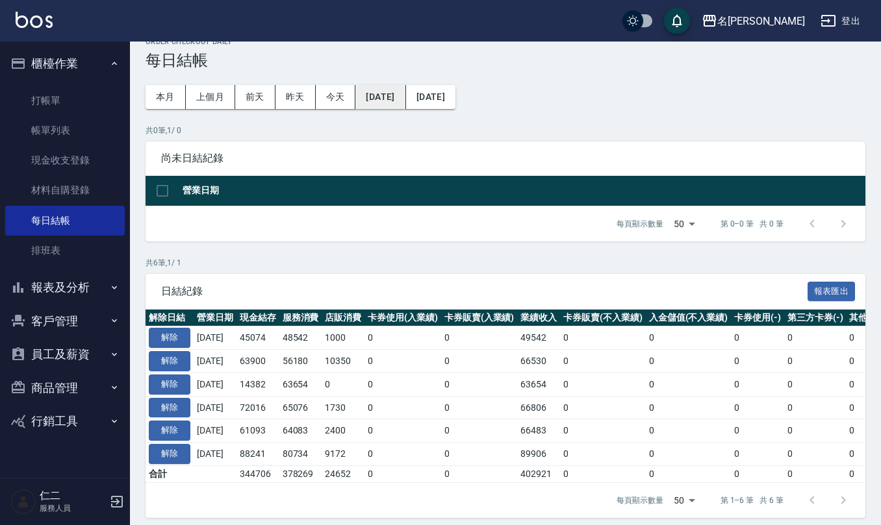
click at [405, 92] on button "[DATE]" at bounding box center [380, 97] width 50 height 24
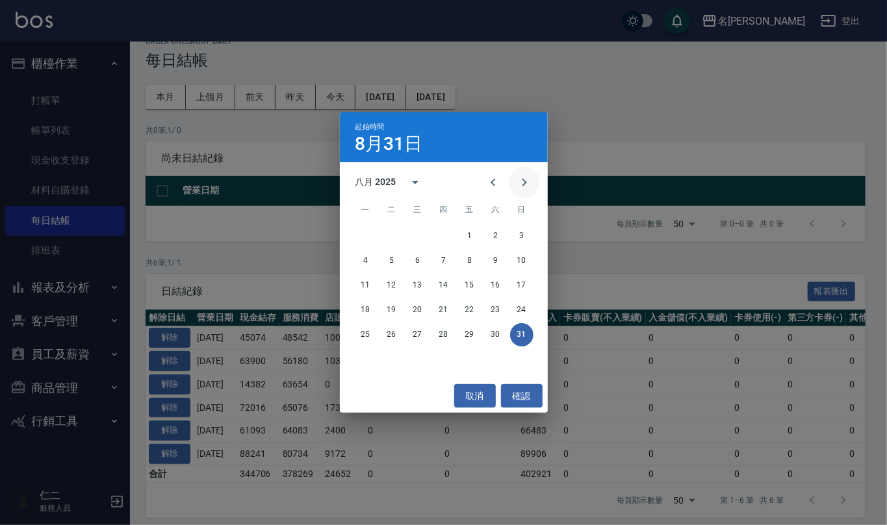
click at [518, 185] on icon "Next month" at bounding box center [524, 183] width 16 height 16
click at [361, 235] on button "1" at bounding box center [365, 236] width 23 height 23
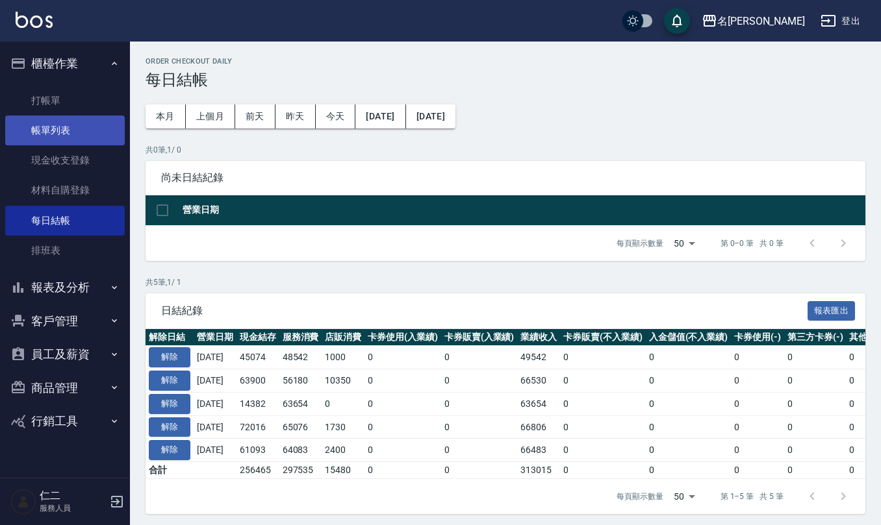
click at [79, 133] on link "帳單列表" at bounding box center [65, 131] width 120 height 30
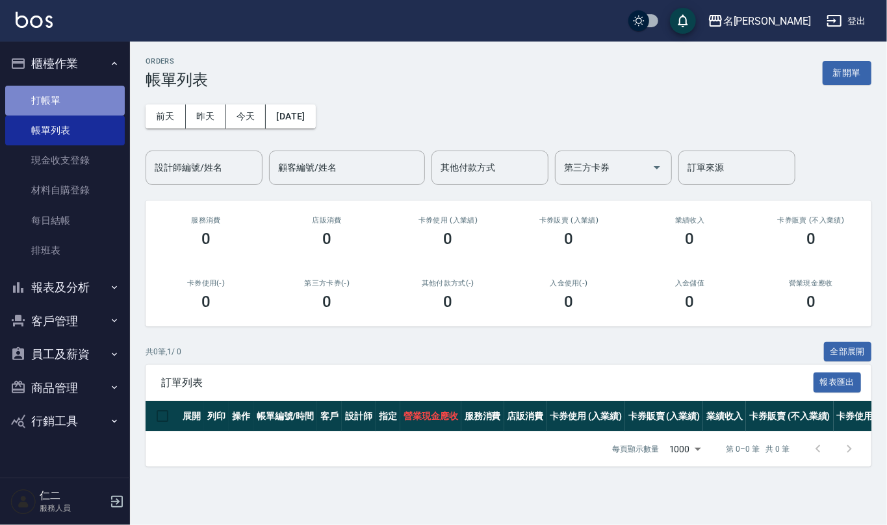
click at [76, 94] on link "打帳單" at bounding box center [65, 101] width 120 height 30
